Goal: Navigation & Orientation: Find specific page/section

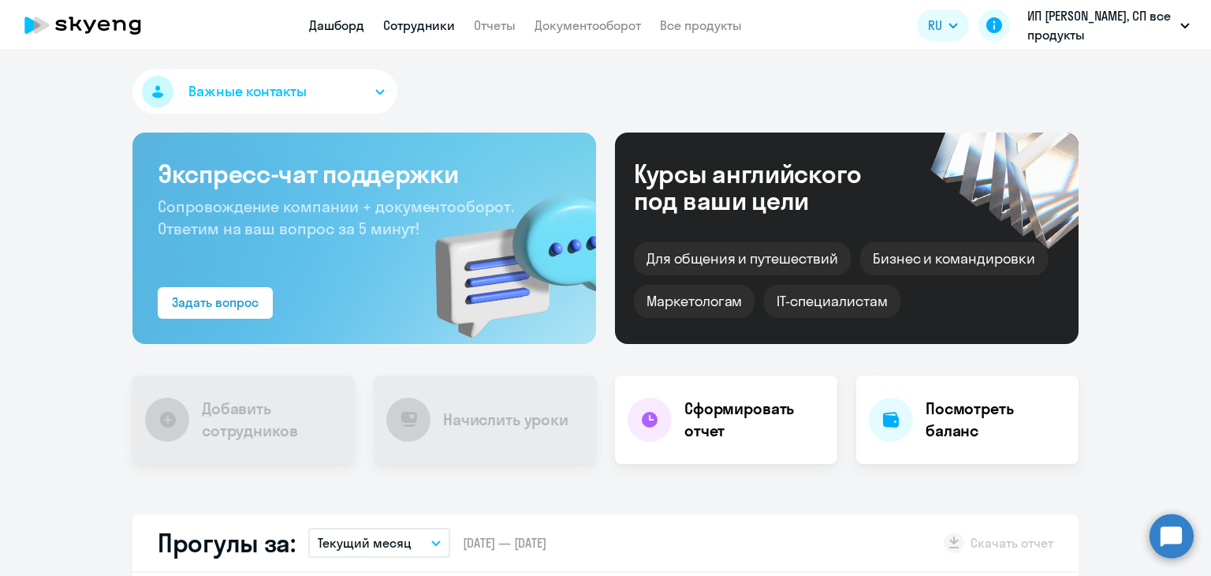
click at [443, 25] on link "Сотрудники" at bounding box center [419, 25] width 72 height 16
select select "30"
click at [434, 30] on link "Сотрудники" at bounding box center [419, 25] width 72 height 16
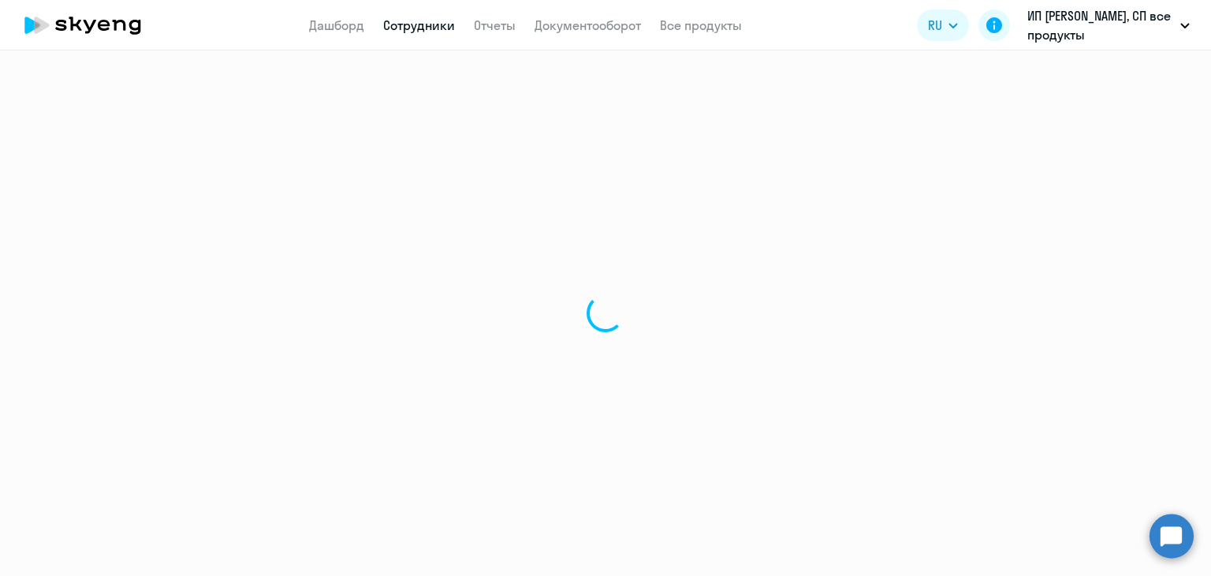
select select "30"
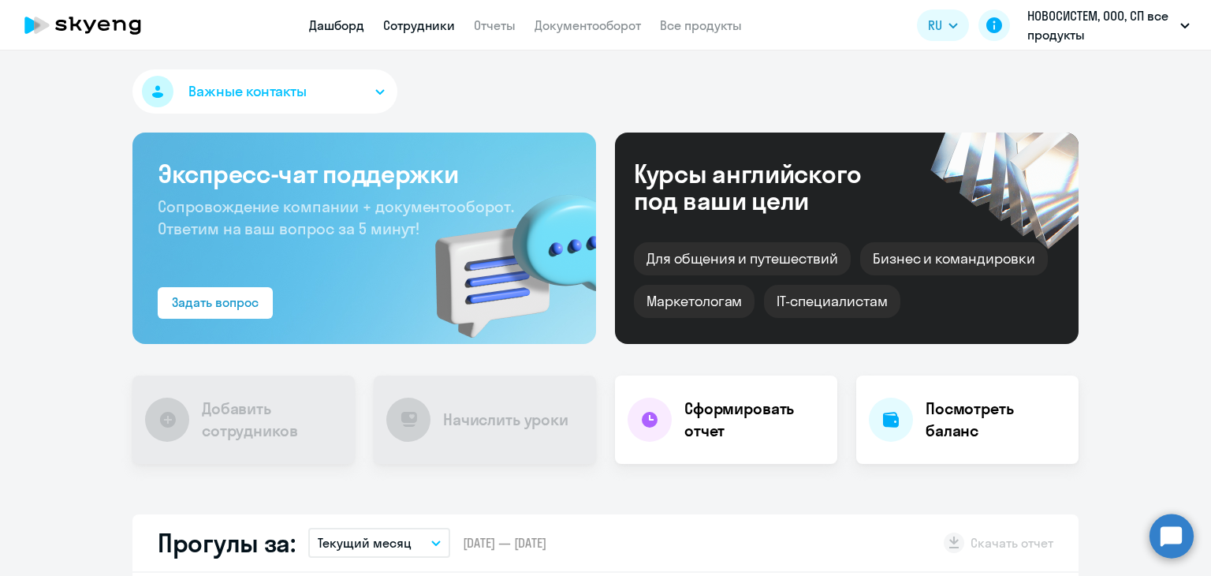
click at [442, 29] on link "Сотрудники" at bounding box center [419, 25] width 72 height 16
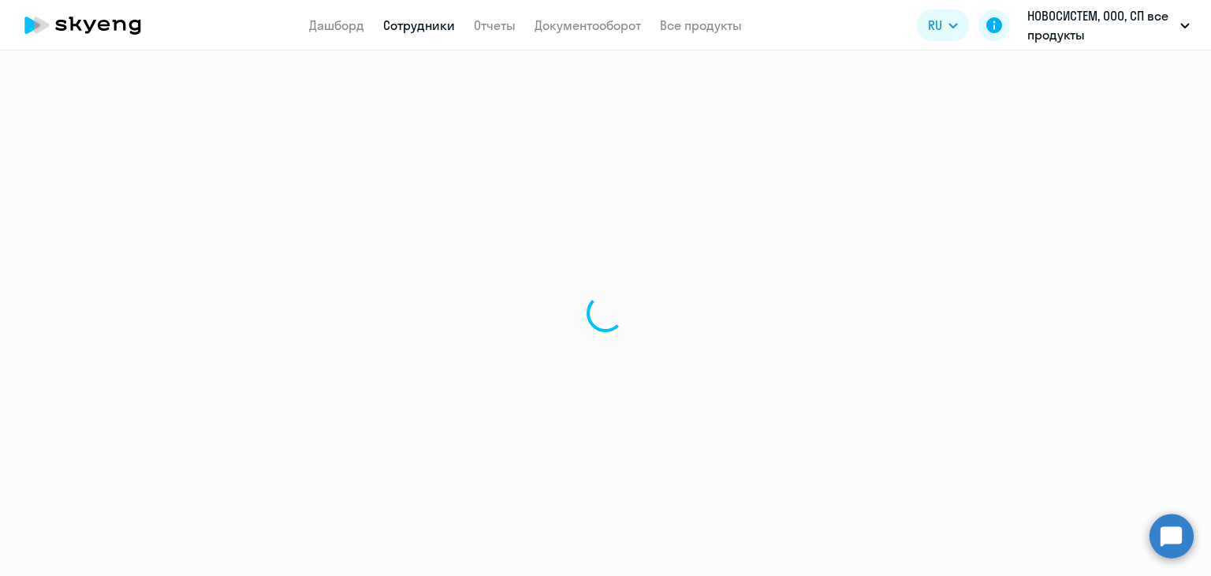
select select "30"
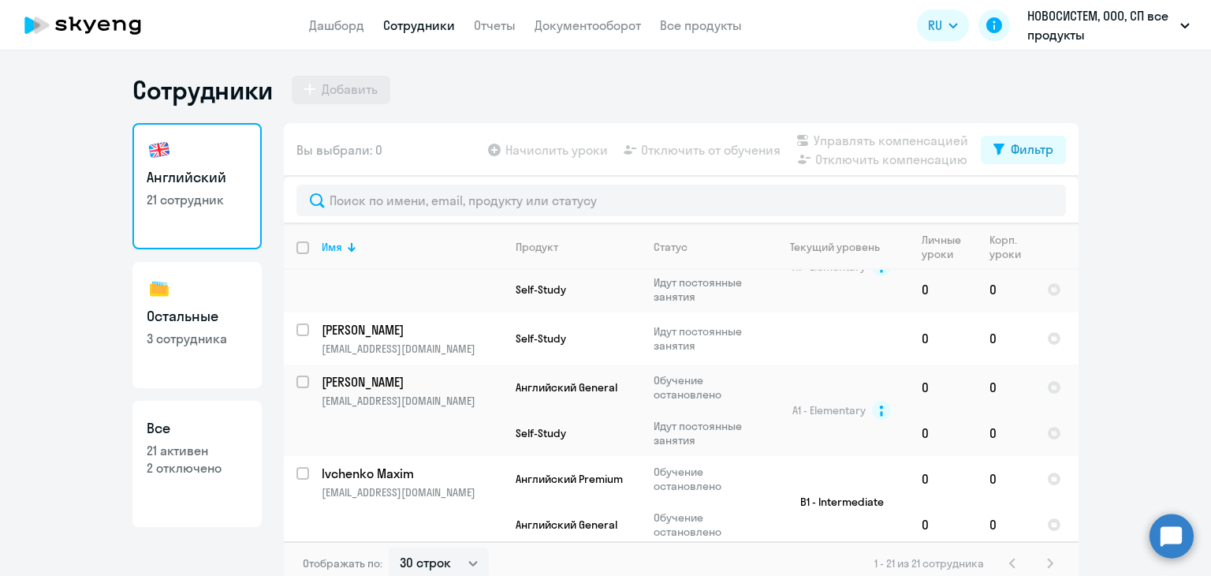
scroll to position [951, 0]
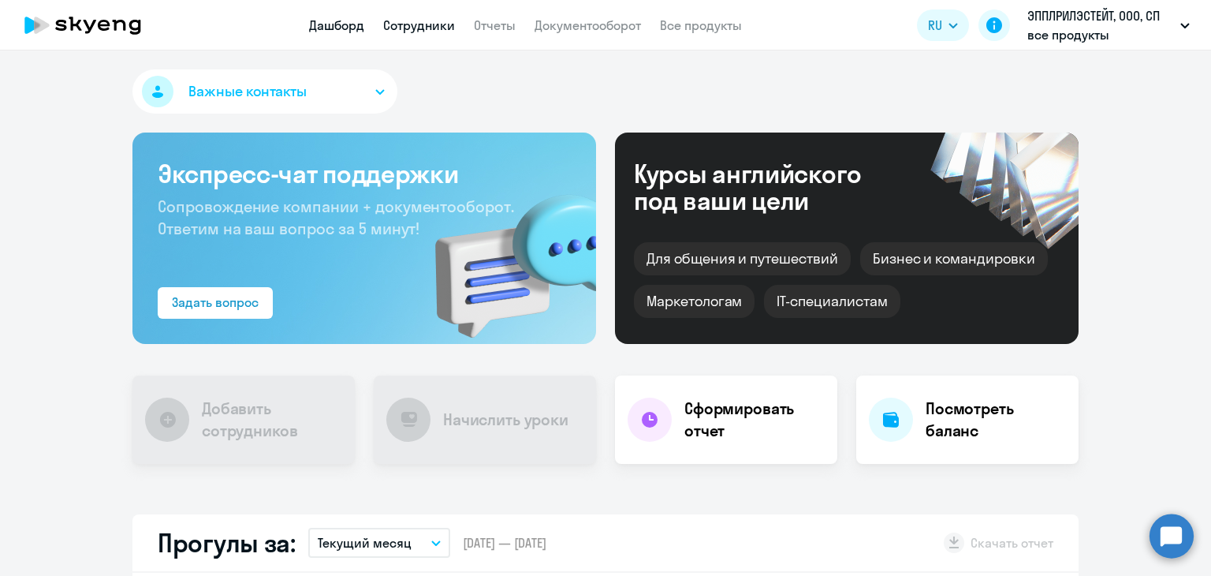
click at [424, 23] on link "Сотрудники" at bounding box center [419, 25] width 72 height 16
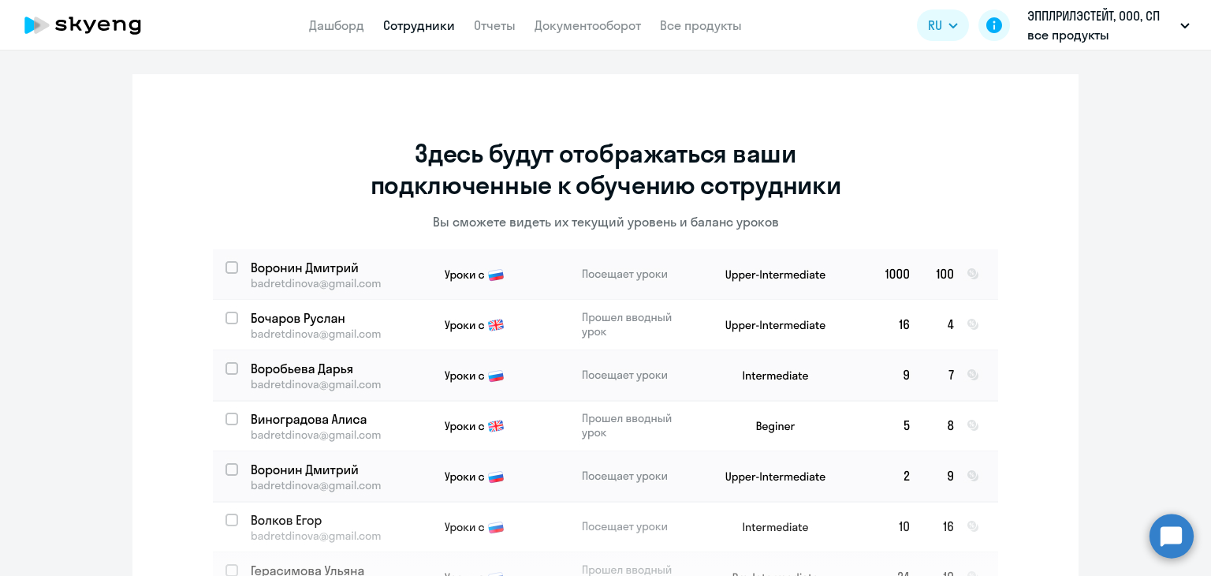
click at [555, 13] on app-header "Дашборд Сотрудники Отчеты Документооборот Все продукты Дашборд Сотрудники Отчет…" at bounding box center [605, 25] width 1211 height 50
click at [344, 17] on app-menu-item-link "Дашборд" at bounding box center [336, 26] width 55 height 20
